Goal: Information Seeking & Learning: Learn about a topic

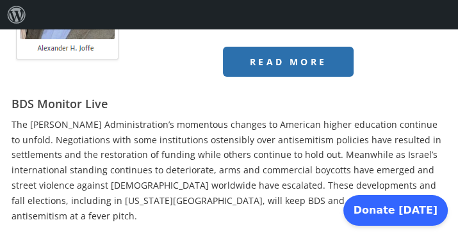
scroll to position [320, 0]
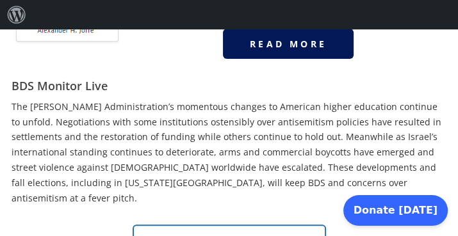
click at [284, 39] on span "Read More" at bounding box center [288, 44] width 77 height 12
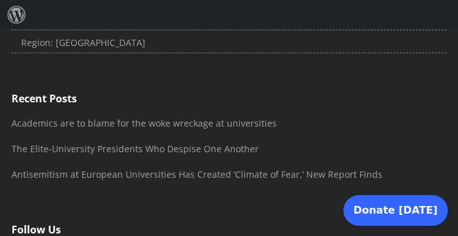
scroll to position [866, 0]
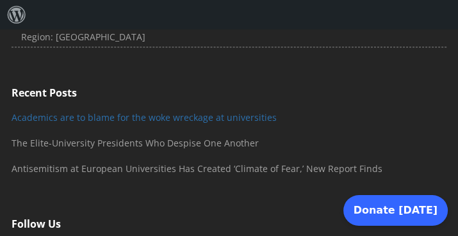
click at [162, 111] on link "Academics are to blame for the woke wreckage at universities" at bounding box center [144, 117] width 265 height 12
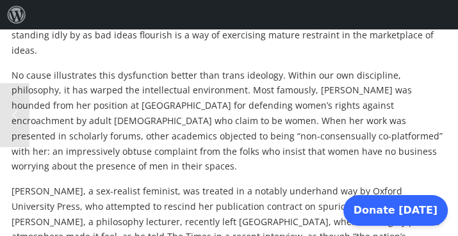
scroll to position [716, 0]
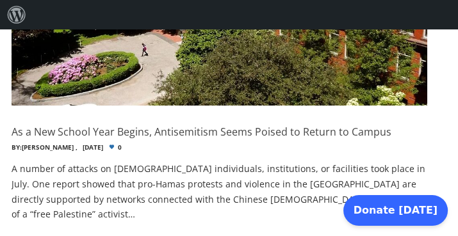
scroll to position [893, 0]
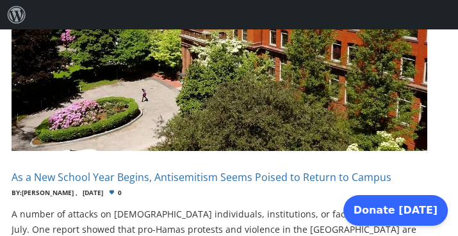
click at [67, 170] on h4 "As a New School Year Begins, Antisemitism Seems Poised to Return to Campus" at bounding box center [202, 177] width 380 height 14
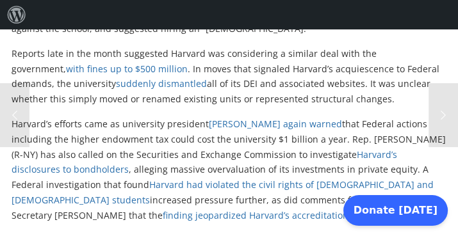
scroll to position [1066, 0]
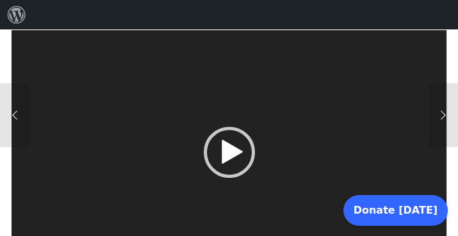
scroll to position [298, 0]
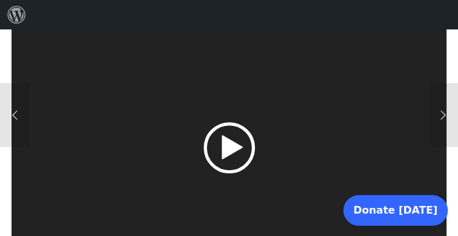
click at [234, 129] on div "Play" at bounding box center [229, 147] width 51 height 51
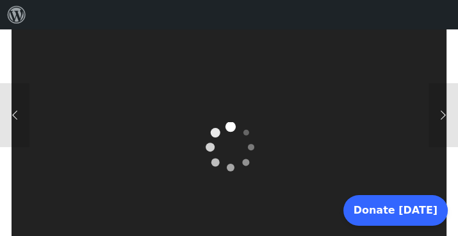
scroll to position [306, 0]
click at [234, 127] on video "[URL][DOMAIN_NAME]" at bounding box center [229, 141] width 435 height 245
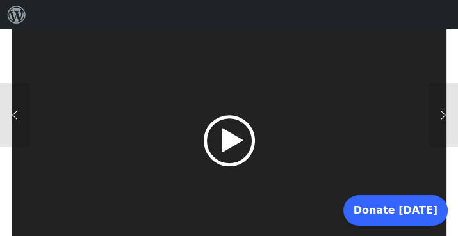
click at [233, 120] on div "Play" at bounding box center [229, 140] width 51 height 51
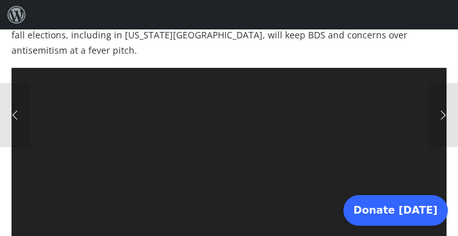
scroll to position [280, 0]
